Goal: Information Seeking & Learning: Learn about a topic

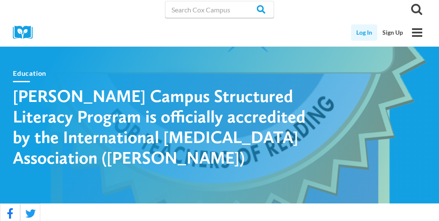
click at [364, 33] on link "Log In" at bounding box center [364, 32] width 26 height 16
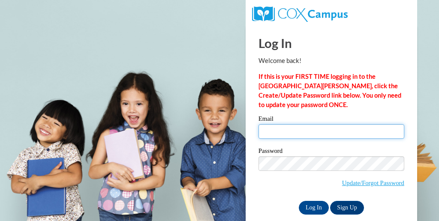
click at [268, 135] on input "Email" at bounding box center [331, 131] width 146 height 15
type input "imogenegodbold@tfc.edu"
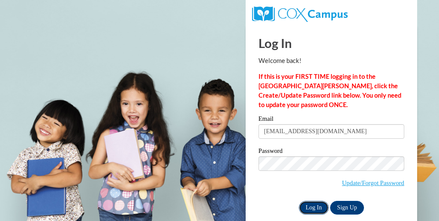
click at [321, 208] on input "Log In" at bounding box center [314, 208] width 30 height 14
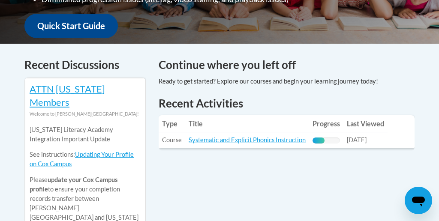
scroll to position [327, 0]
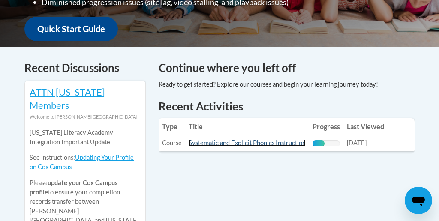
click at [267, 141] on link "Systematic and Explicit Phonics Instruction" at bounding box center [247, 142] width 117 height 7
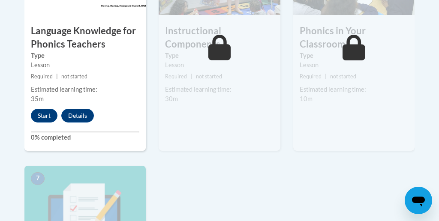
scroll to position [603, 0]
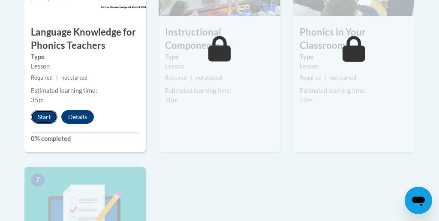
click at [51, 114] on button "Start" at bounding box center [44, 117] width 27 height 14
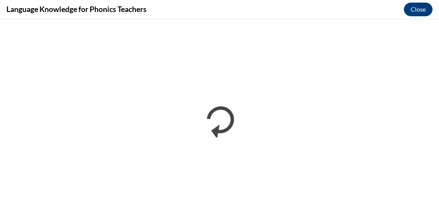
scroll to position [0, 0]
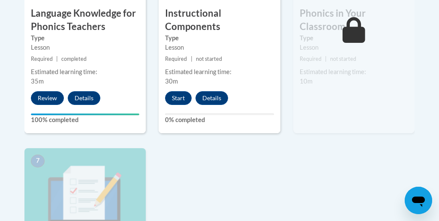
scroll to position [621, 0]
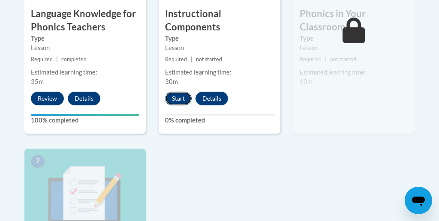
click at [187, 99] on button "Start" at bounding box center [178, 99] width 27 height 14
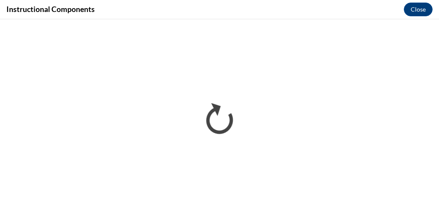
scroll to position [0, 0]
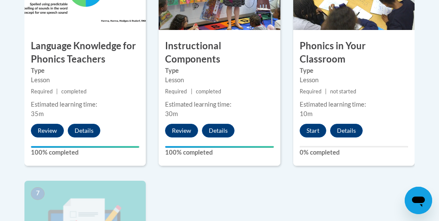
scroll to position [587, 0]
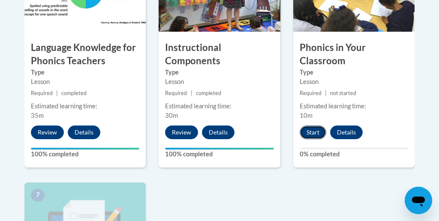
click at [320, 135] on button "Start" at bounding box center [313, 133] width 27 height 14
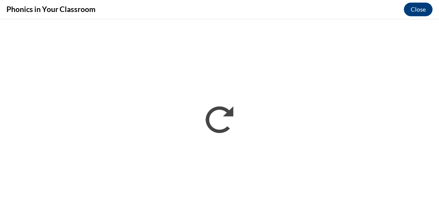
scroll to position [0, 0]
